Goal: Task Accomplishment & Management: Manage account settings

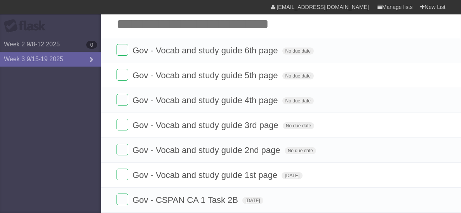
scroll to position [25, 0]
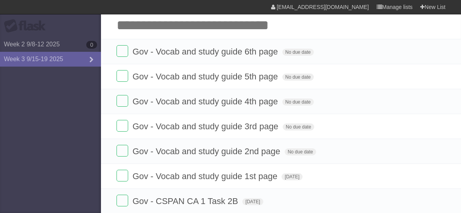
click at [227, 96] on form "Gov - Vocab and study guide 4th page No due date White Red Blue Green Purple Or…" at bounding box center [281, 101] width 329 height 13
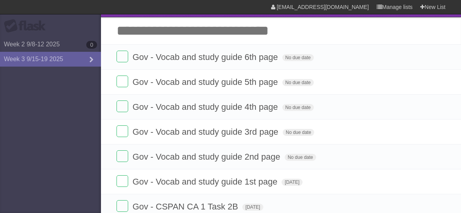
scroll to position [19, 0]
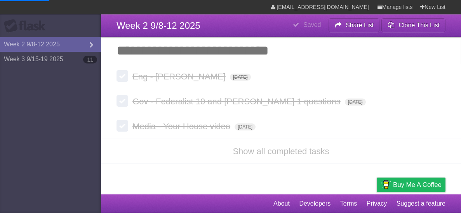
click at [12, 57] on link "Week 3 9/15-19 2025 11" at bounding box center [50, 59] width 101 height 15
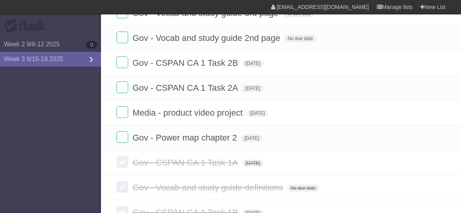
scroll to position [186, 0]
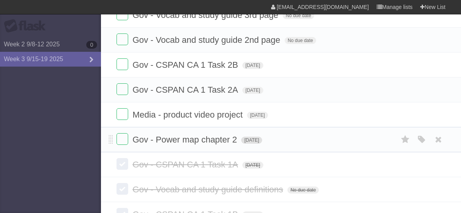
click at [250, 140] on span "[DATE]" at bounding box center [251, 139] width 21 height 7
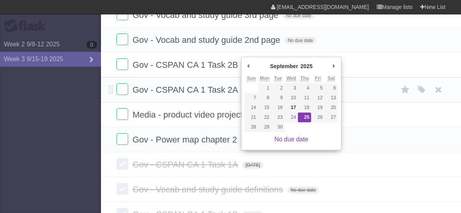
click at [368, 86] on form "Gov - CSPAN CA 1 Task 2A [DATE] White Red Blue Green Purple Orange" at bounding box center [281, 89] width 329 height 13
